Goal: Task Accomplishment & Management: Manage account settings

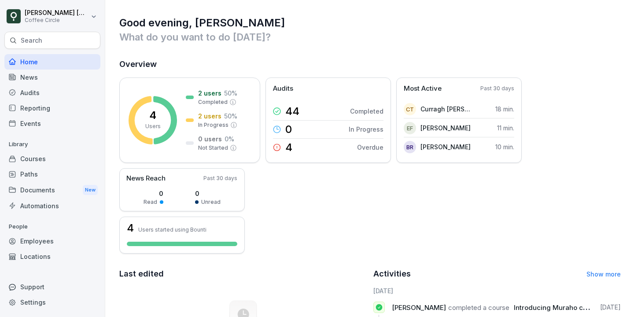
click at [55, 244] on div "Employees" at bounding box center [52, 240] width 96 height 15
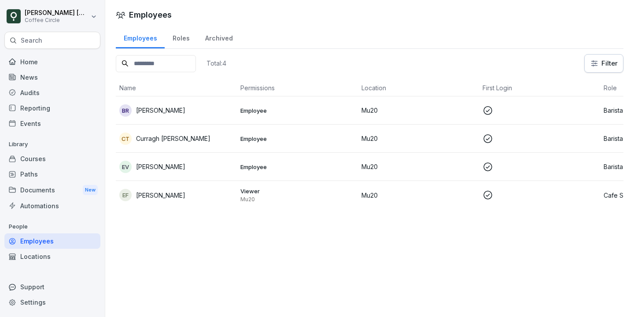
click at [183, 137] on p "Curragh [PERSON_NAME]" at bounding box center [173, 138] width 74 height 9
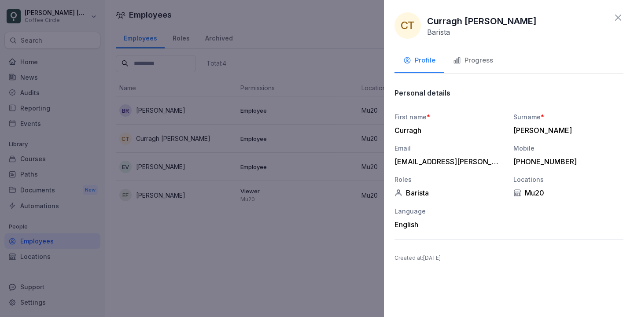
click at [470, 64] on div "Progress" at bounding box center [473, 60] width 40 height 10
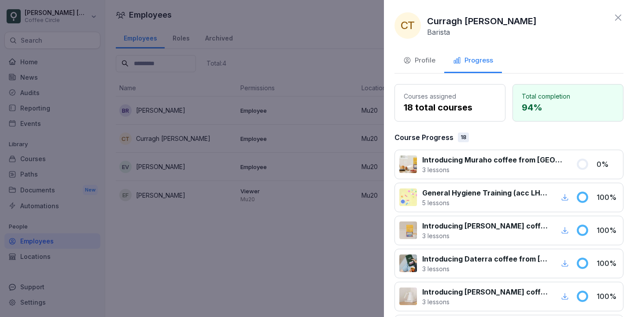
click at [616, 20] on icon at bounding box center [618, 17] width 11 height 11
